Goal: Task Accomplishment & Management: Complete application form

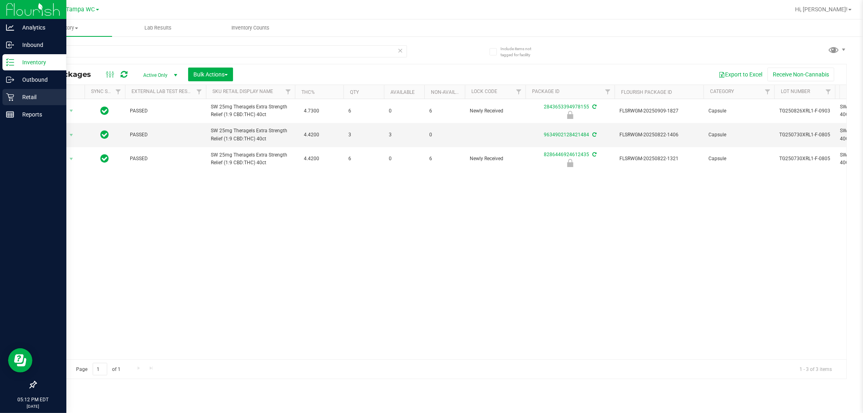
click at [6, 95] on icon at bounding box center [10, 97] width 8 height 8
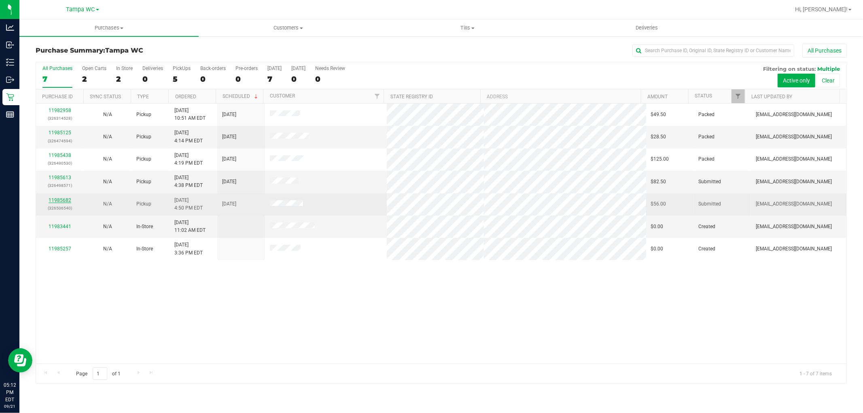
click at [58, 200] on link "11985682" at bounding box center [60, 200] width 23 height 6
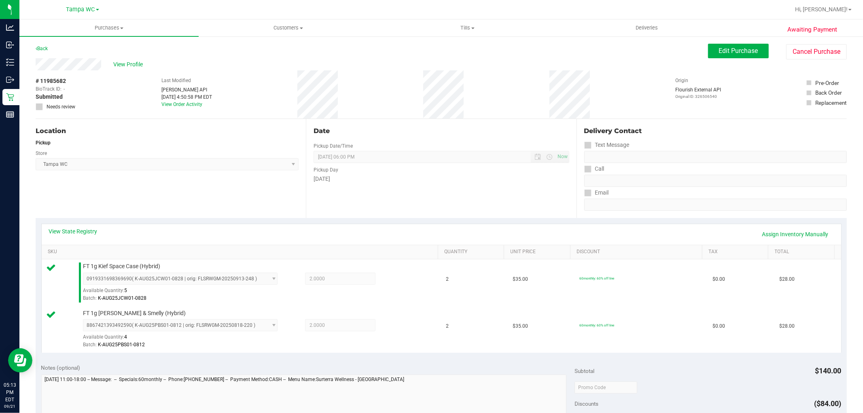
scroll to position [180, 0]
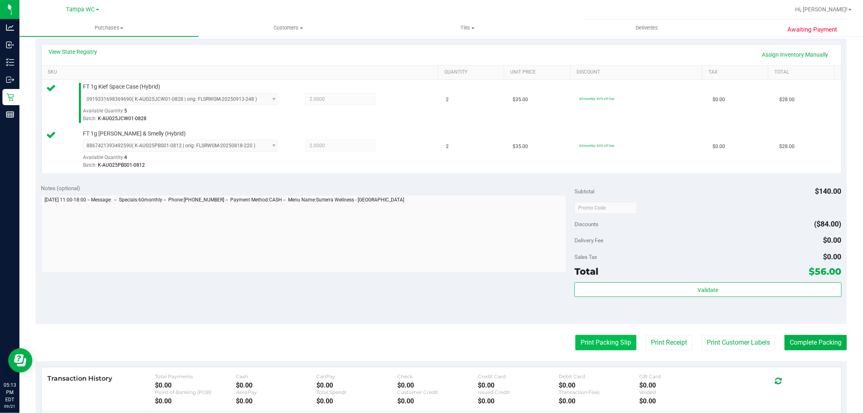
click at [603, 340] on button "Print Packing Slip" at bounding box center [605, 342] width 61 height 15
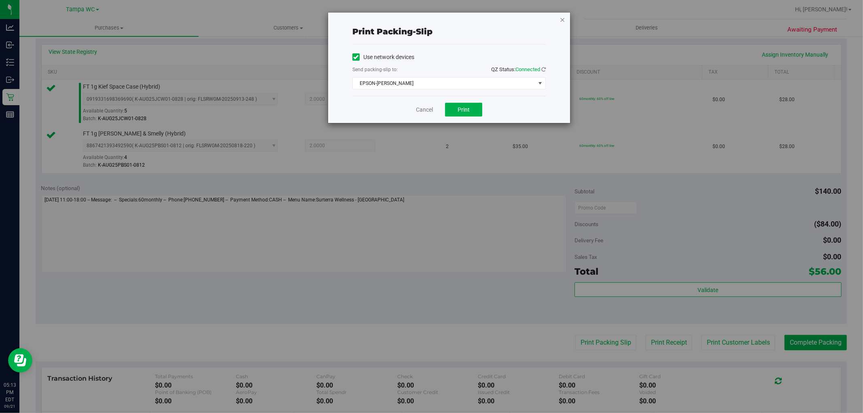
click at [560, 19] on icon "button" at bounding box center [562, 20] width 6 height 10
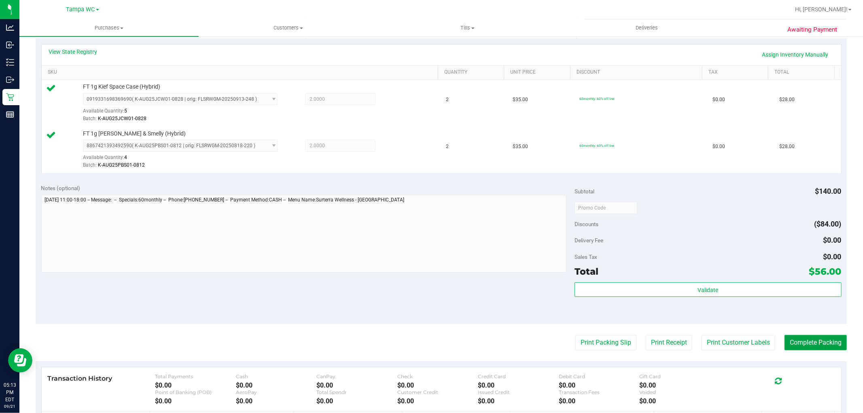
click at [784, 340] on button "Complete Packing" at bounding box center [815, 342] width 62 height 15
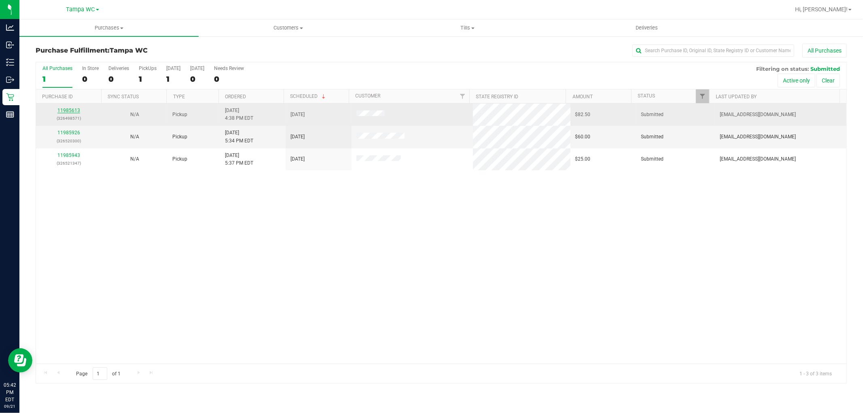
click at [67, 109] on link "11985613" at bounding box center [68, 111] width 23 height 6
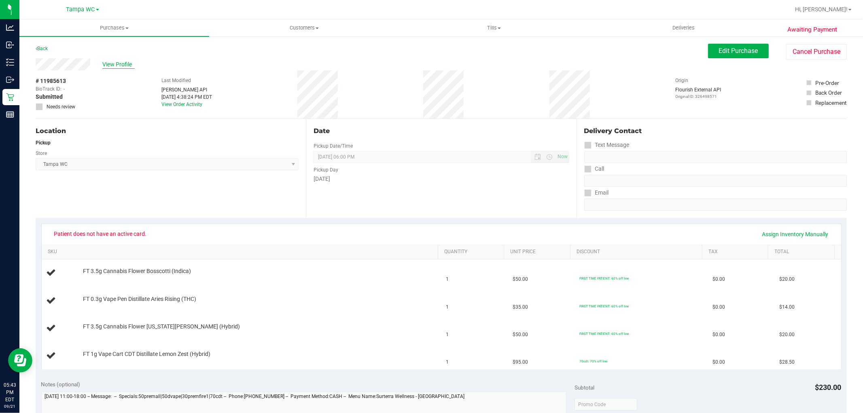
click at [108, 68] on span "View Profile" at bounding box center [118, 64] width 32 height 8
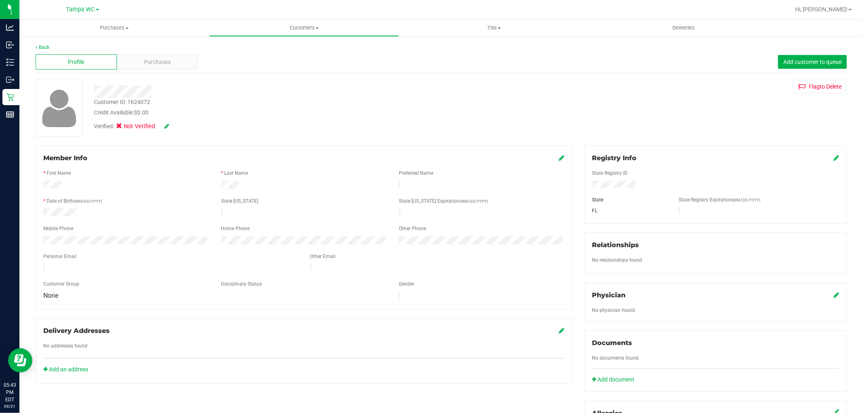
click at [559, 159] on icon at bounding box center [562, 157] width 6 height 6
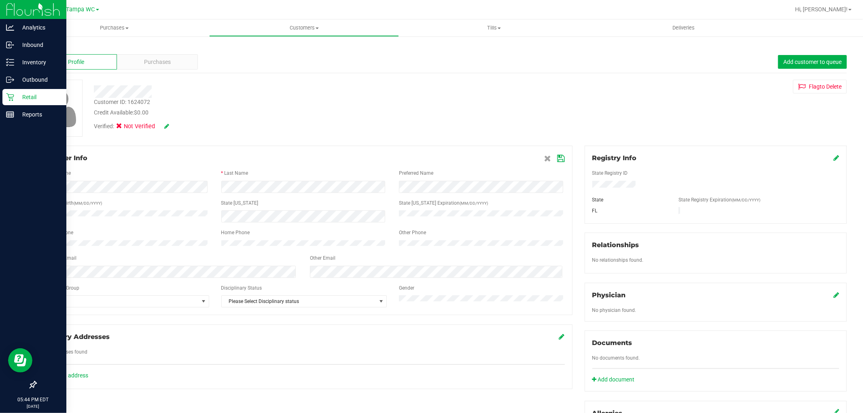
click at [5, 96] on div "Retail" at bounding box center [34, 97] width 64 height 16
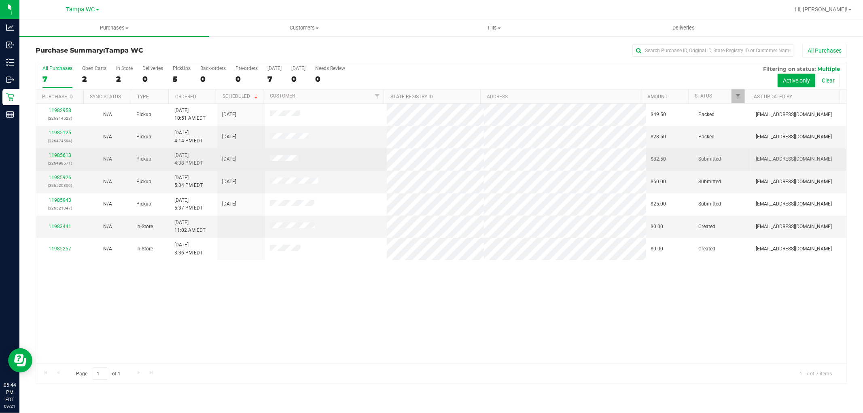
click at [59, 156] on link "11985613" at bounding box center [60, 155] width 23 height 6
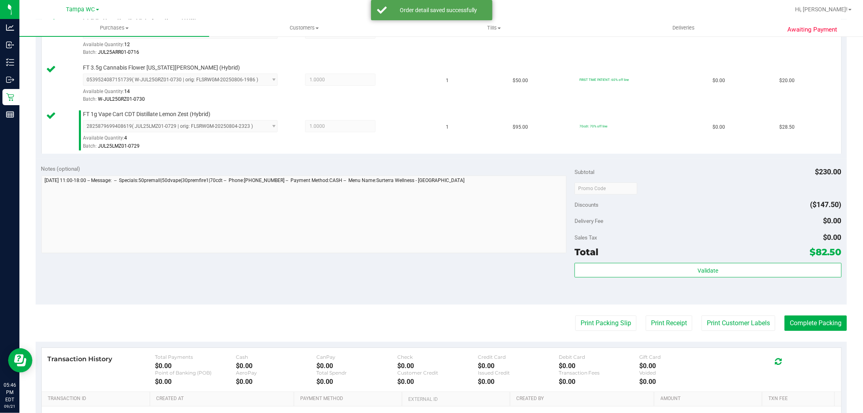
scroll to position [389, 0]
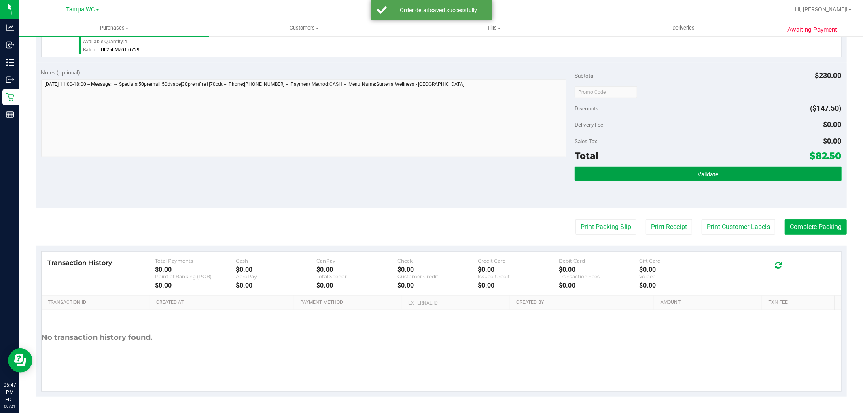
click at [644, 175] on button "Validate" at bounding box center [707, 174] width 266 height 15
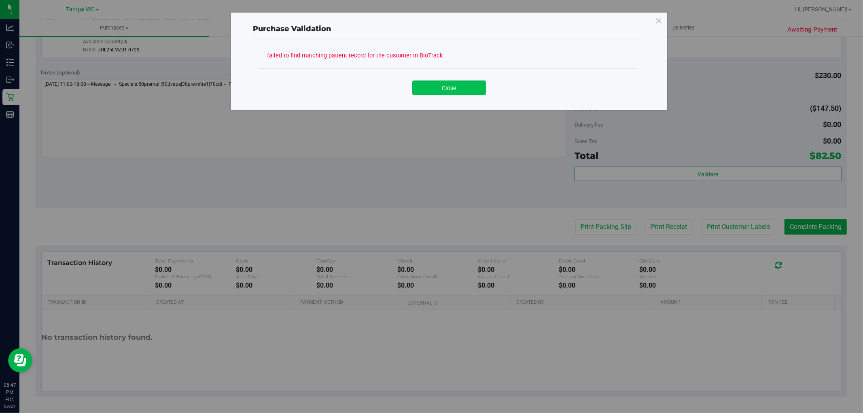
click at [446, 93] on button "Close" at bounding box center [449, 87] width 74 height 15
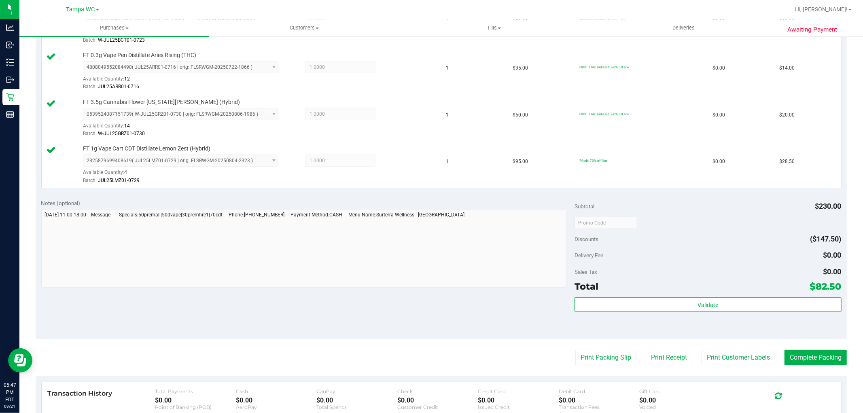
scroll to position [165, 0]
